Goal: Information Seeking & Learning: Find specific page/section

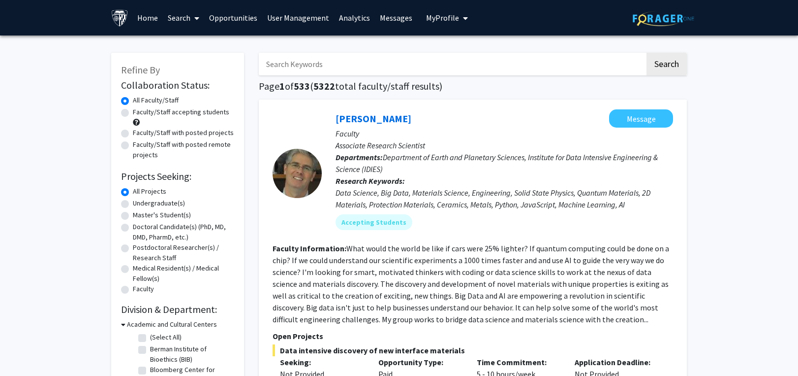
click at [273, 66] on input "Search Keywords" at bounding box center [452, 64] width 386 height 23
click at [647, 53] on button "Search" at bounding box center [667, 64] width 40 height 23
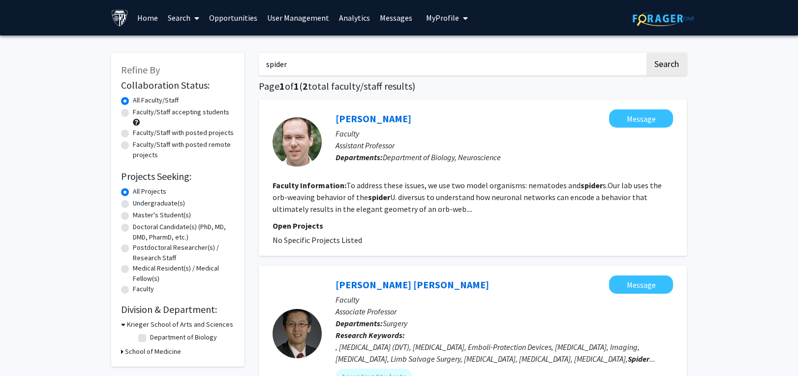
drag, startPoint x: 294, startPoint y: 72, endPoint x: 225, endPoint y: 68, distance: 69.5
click at [225, 68] on div "Refine By Collaboration Status: Collaboration Status All Faculty/Staff Collabor…" at bounding box center [399, 274] width 591 height 463
paste input "[MEDICAL_DATA]"
click at [662, 58] on button "Search" at bounding box center [667, 64] width 40 height 23
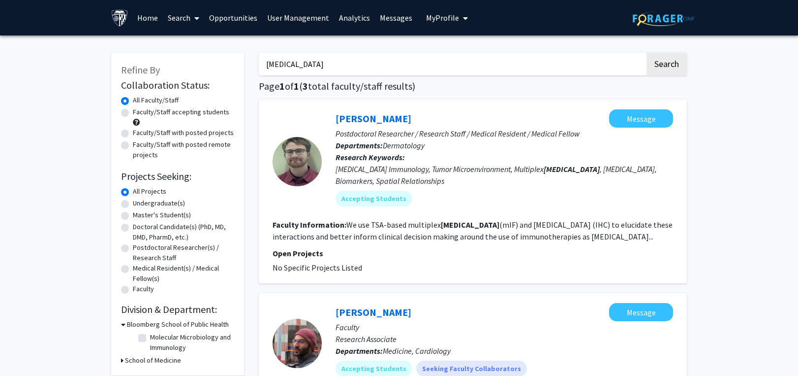
click at [721, 140] on div "Refine By Collaboration Status: Collaboration Status All Faculty/Staff Collabor…" at bounding box center [399, 378] width 798 height 687
drag, startPoint x: 336, startPoint y: 64, endPoint x: 199, endPoint y: 58, distance: 137.5
click at [199, 58] on div "Refine By Collaboration Status: Collaboration Status All Faculty/Staff Collabor…" at bounding box center [399, 372] width 591 height 658
paste input "[MEDICAL_DATA]"
click at [664, 60] on button "Search" at bounding box center [667, 64] width 40 height 23
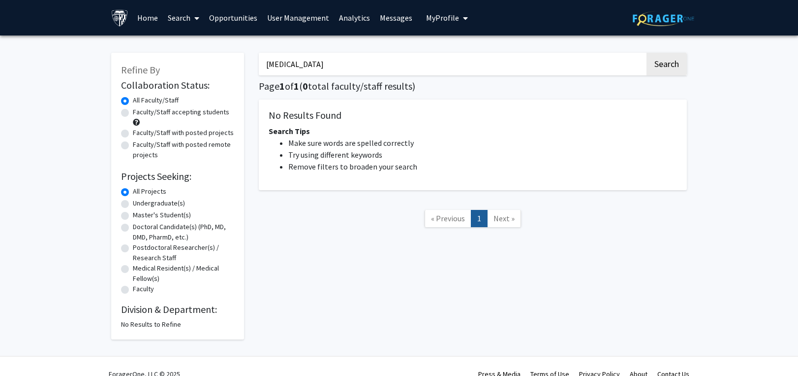
drag, startPoint x: 299, startPoint y: 62, endPoint x: 165, endPoint y: 61, distance: 133.9
click at [165, 61] on div "Refine By Collaboration Status: Collaboration Status All Faculty/Staff Collabor…" at bounding box center [399, 191] width 591 height 296
paste input "anatomy"
click at [669, 61] on button "Search" at bounding box center [667, 64] width 40 height 23
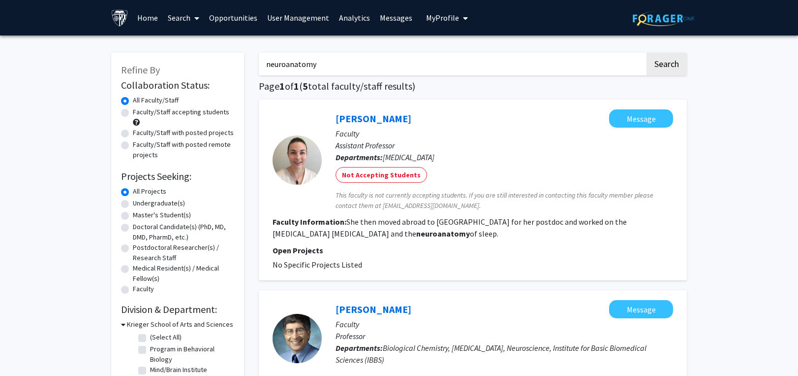
drag, startPoint x: 376, startPoint y: 71, endPoint x: 247, endPoint y: 71, distance: 129.4
paste input "Intracranial Electrodes"
click at [663, 58] on button "Search" at bounding box center [667, 64] width 40 height 23
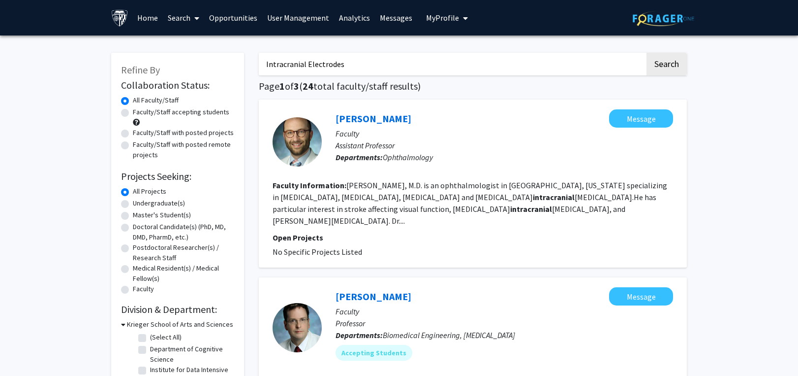
click at [308, 64] on input "Intracranial Electrodes" at bounding box center [452, 64] width 386 height 23
drag, startPoint x: 306, startPoint y: 63, endPoint x: 238, endPoint y: 63, distance: 68.4
click at [647, 53] on button "Search" at bounding box center [667, 64] width 40 height 23
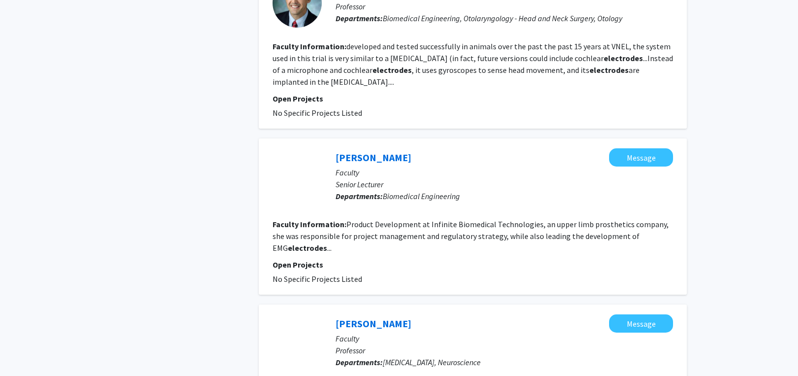
scroll to position [541, 0]
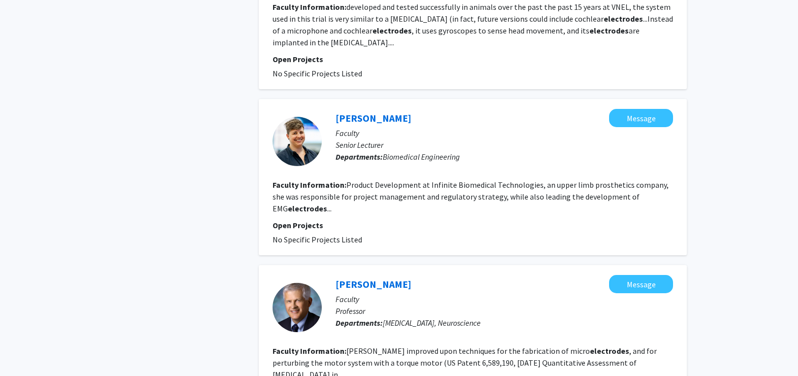
click at [637, 204] on fg-search-faculty "[PERSON_NAME] Message Faculty Senior Lecturer Departments: Biomedical Engineeri…" at bounding box center [473, 177] width 401 height 136
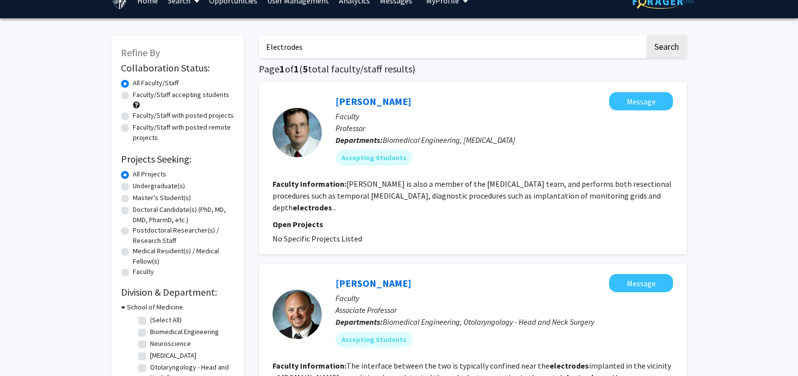
scroll to position [0, 0]
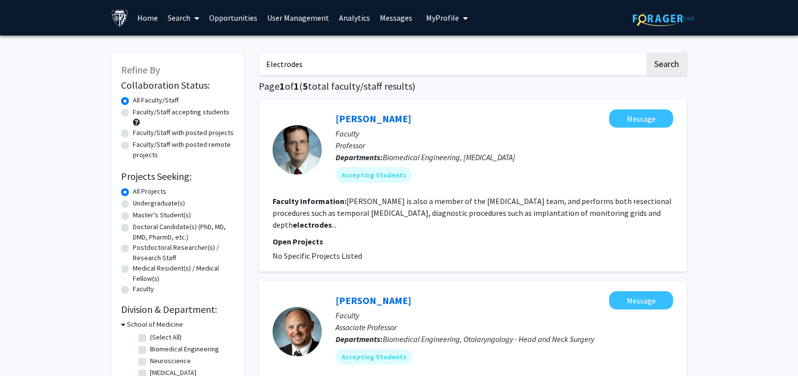
drag, startPoint x: 350, startPoint y: 62, endPoint x: 214, endPoint y: 62, distance: 135.8
paste input "neural-interface"
type input "neural-interface"
click at [675, 59] on button "Search" at bounding box center [667, 64] width 40 height 23
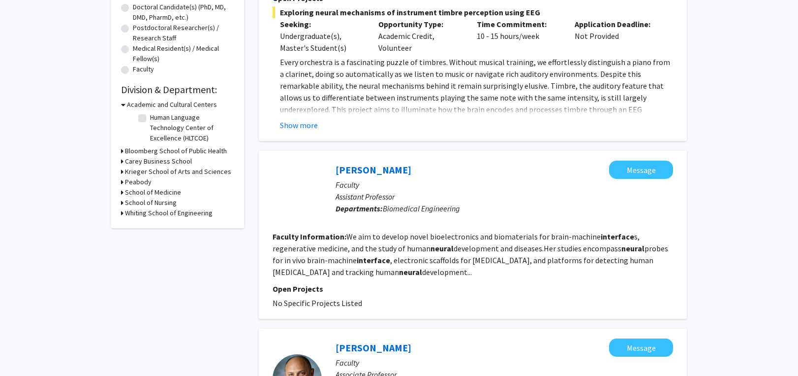
scroll to position [246, 0]
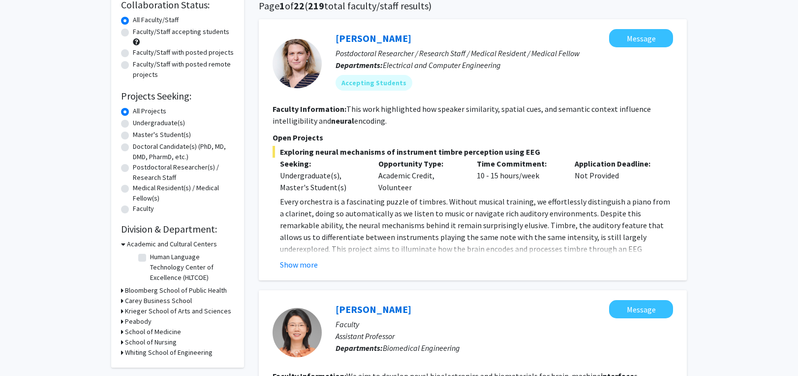
scroll to position [0, 0]
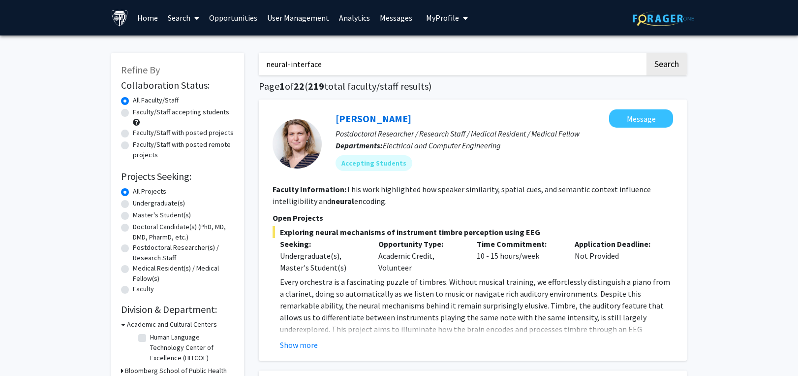
click at [197, 18] on icon at bounding box center [196, 18] width 5 height 8
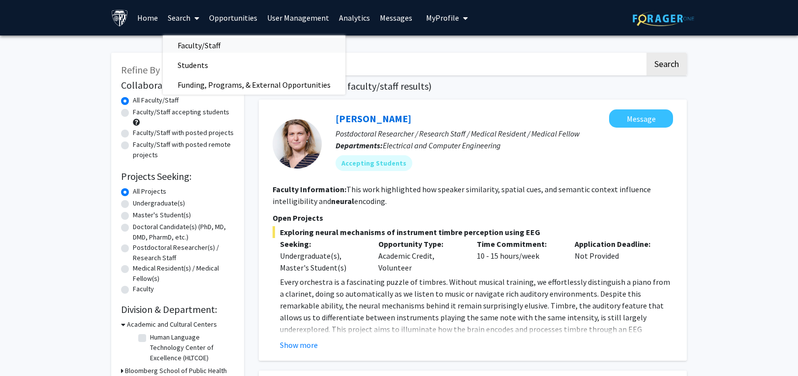
click at [190, 43] on span "Faculty/Staff" at bounding box center [199, 45] width 72 height 20
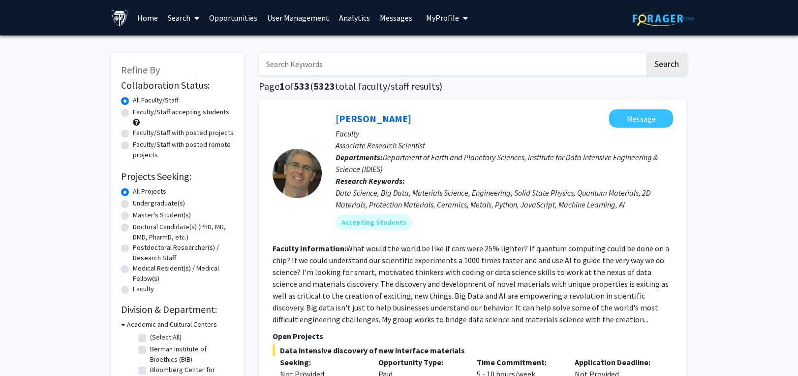
click at [328, 67] on input "Search Keywords" at bounding box center [452, 64] width 386 height 23
click at [647, 53] on button "Search" at bounding box center [667, 64] width 40 height 23
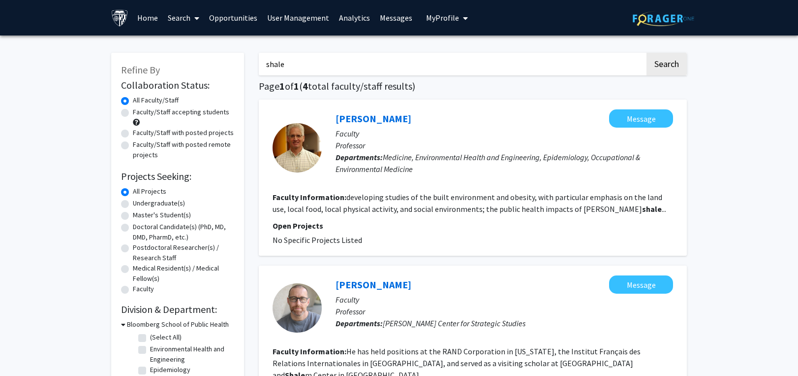
drag, startPoint x: 291, startPoint y: 62, endPoint x: 244, endPoint y: 68, distance: 48.2
paste input "[PERSON_NAME]"
click at [662, 66] on button "Search" at bounding box center [667, 64] width 40 height 23
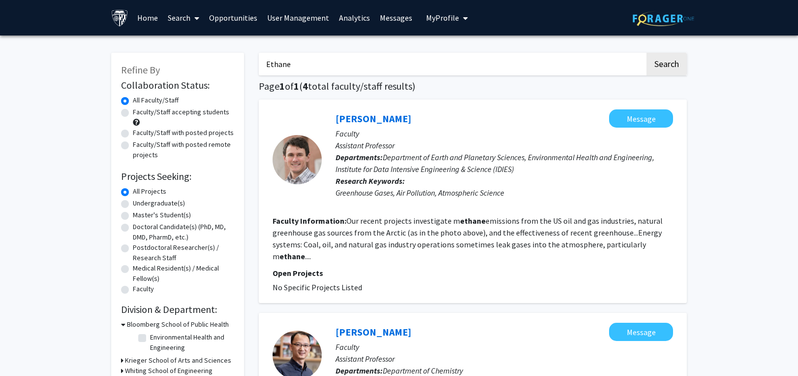
drag, startPoint x: 296, startPoint y: 63, endPoint x: 196, endPoint y: 64, distance: 99.9
paste input "dehydrogenation"
click at [660, 65] on button "Search" at bounding box center [667, 64] width 40 height 23
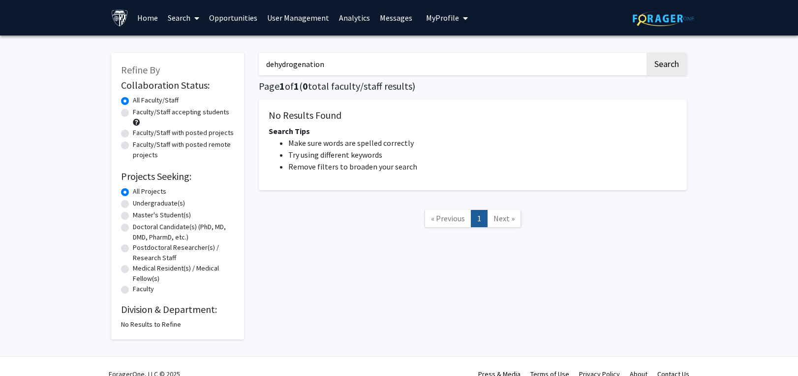
drag, startPoint x: 338, startPoint y: 61, endPoint x: 221, endPoint y: 65, distance: 117.2
click at [221, 65] on div "Refine By Collaboration Status: Collaboration Status All Faculty/Staff Collabor…" at bounding box center [399, 191] width 591 height 296
click at [647, 53] on button "Search" at bounding box center [667, 64] width 40 height 23
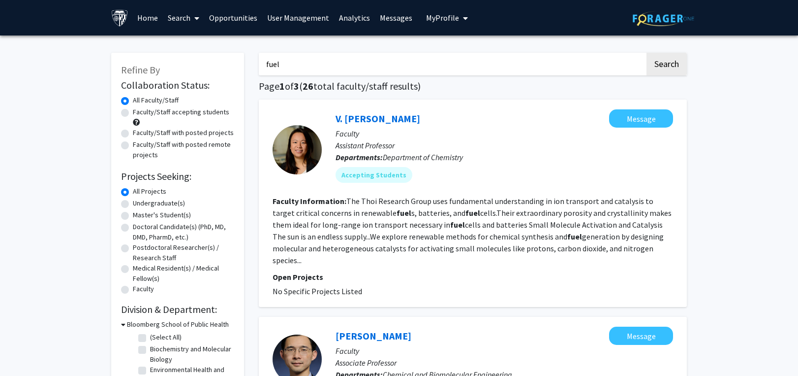
type input "[PERSON_NAME]"
click at [647, 53] on button "Search" at bounding box center [667, 64] width 40 height 23
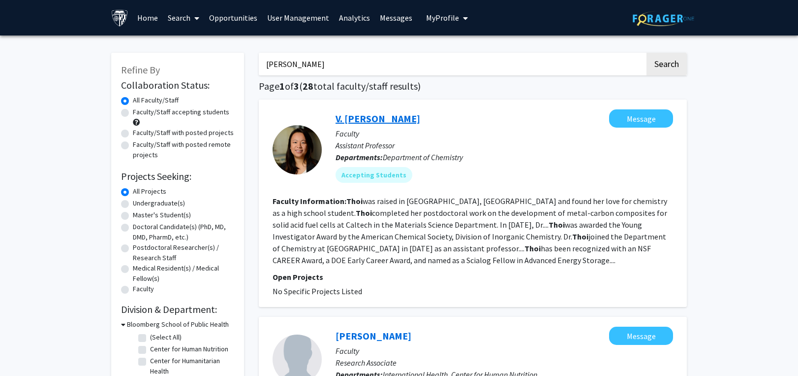
click at [371, 118] on link "V. [PERSON_NAME]" at bounding box center [378, 118] width 85 height 12
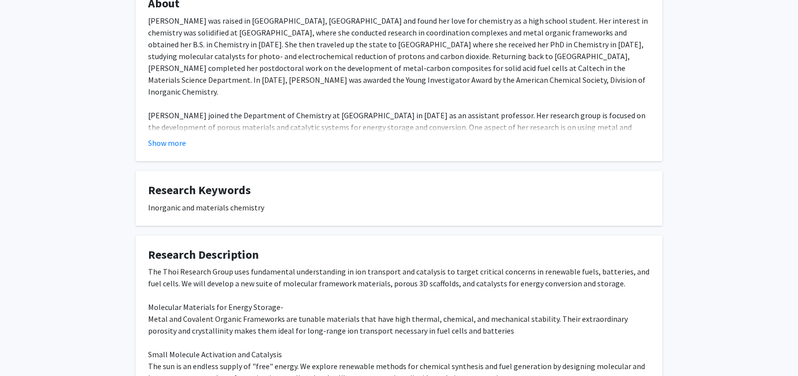
scroll to position [246, 0]
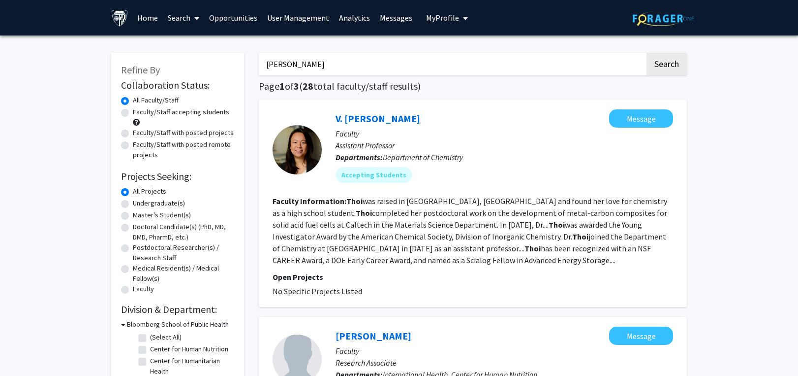
drag, startPoint x: 311, startPoint y: 63, endPoint x: 211, endPoint y: 63, distance: 99.9
paste input "odorant"
click at [657, 62] on button "Search" at bounding box center [667, 64] width 40 height 23
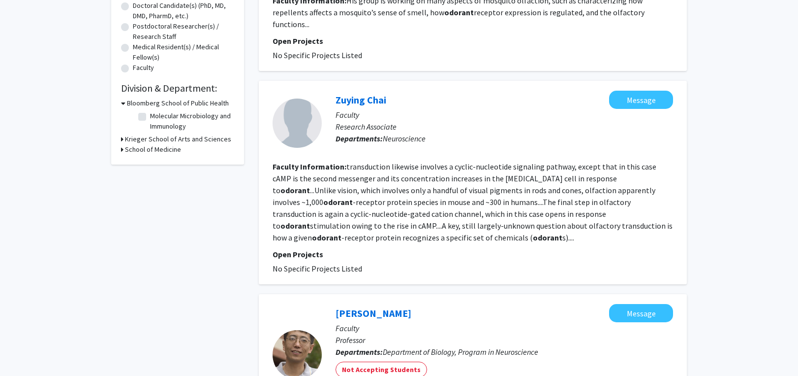
scroll to position [197, 0]
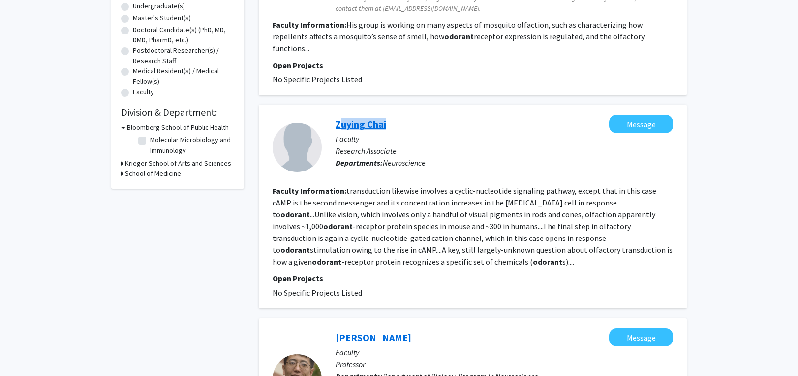
drag, startPoint x: 331, startPoint y: 113, endPoint x: 385, endPoint y: 111, distance: 53.7
click at [385, 115] on div "Zuying Chai Message Faculty Research Associate Departments: Neuroscience" at bounding box center [497, 147] width 351 height 65
click at [462, 133] on p "Faculty" at bounding box center [505, 139] width 338 height 12
drag, startPoint x: 334, startPoint y: 102, endPoint x: 389, endPoint y: 99, distance: 55.2
click at [389, 105] on div "Zuying Chai Message Faculty Research Associate Departments: Neuroscience Facult…" at bounding box center [473, 206] width 428 height 203
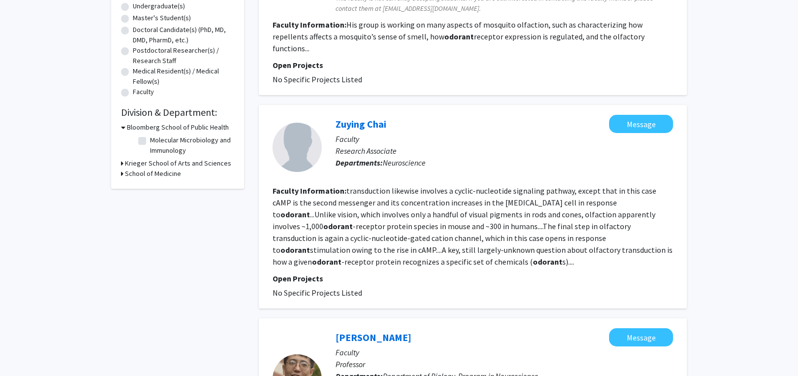
copy link "Zuying Chai"
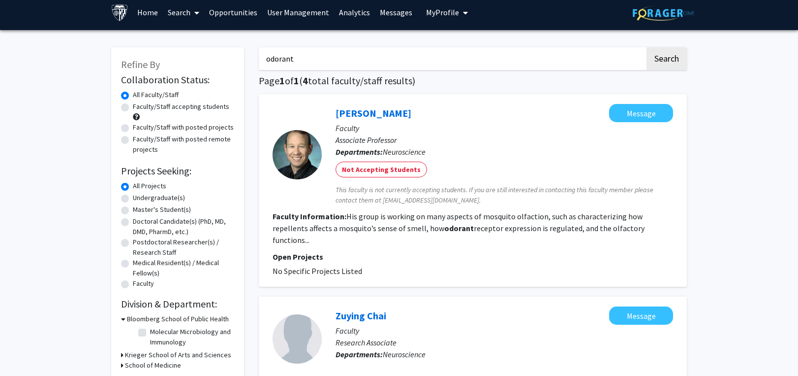
scroll to position [0, 0]
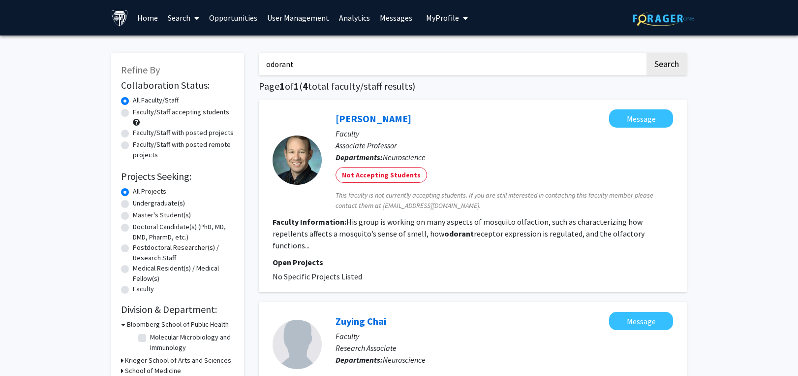
drag, startPoint x: 346, startPoint y: 61, endPoint x: 239, endPoint y: 61, distance: 106.8
click at [647, 53] on button "Search" at bounding box center [667, 64] width 40 height 23
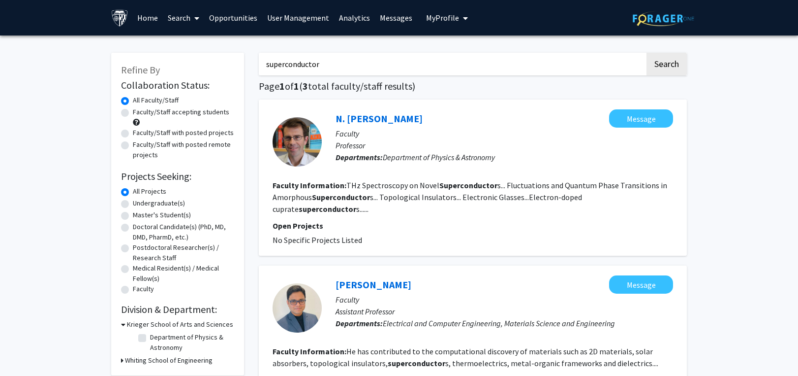
drag, startPoint x: 328, startPoint y: 62, endPoint x: 215, endPoint y: 62, distance: 113.2
click at [215, 62] on div "Refine By Collaboration Status: Collaboration Status All Faculty/Staff Collabor…" at bounding box center [399, 350] width 591 height 614
type input "alcohol"
click at [647, 53] on button "Search" at bounding box center [667, 64] width 40 height 23
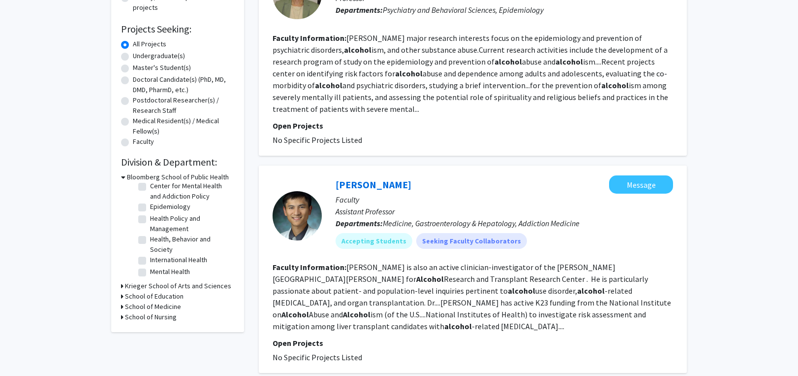
scroll to position [148, 0]
click at [145, 294] on h3 "School of Education" at bounding box center [154, 295] width 59 height 10
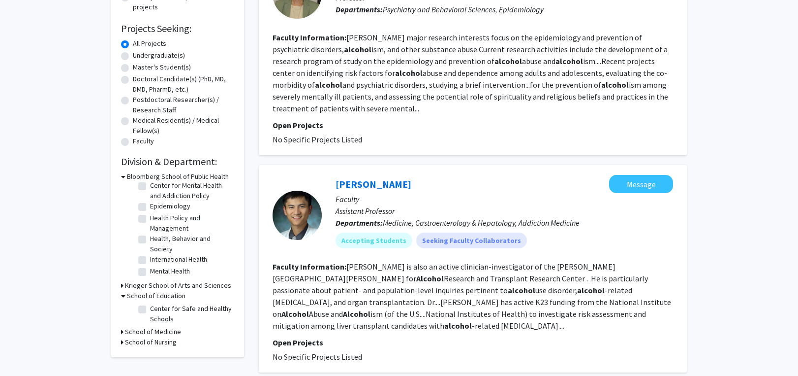
click at [131, 296] on h3 "School of Education" at bounding box center [156, 295] width 59 height 10
click at [131, 296] on h3 "School of Education" at bounding box center [154, 295] width 59 height 10
drag, startPoint x: 722, startPoint y: 184, endPoint x: 728, endPoint y: 46, distance: 138.5
